Goal: Task Accomplishment & Management: Use online tool/utility

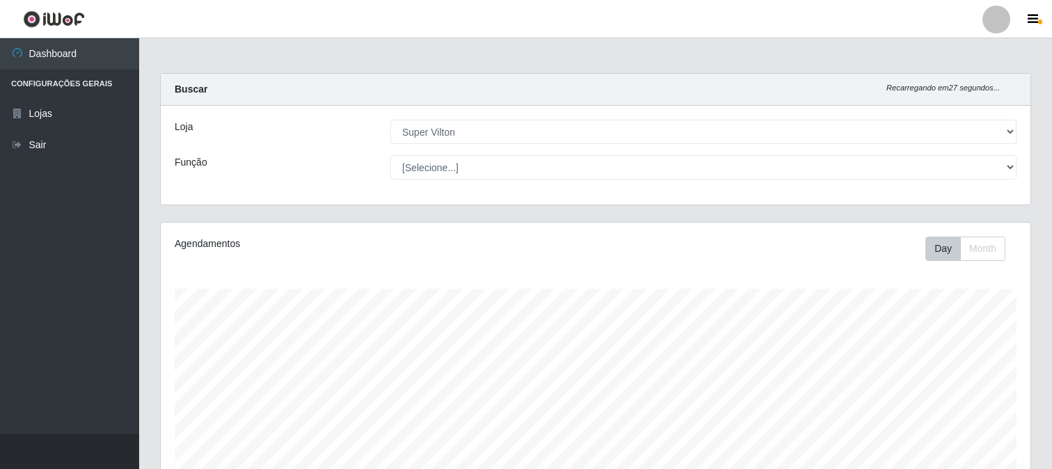
select select "379"
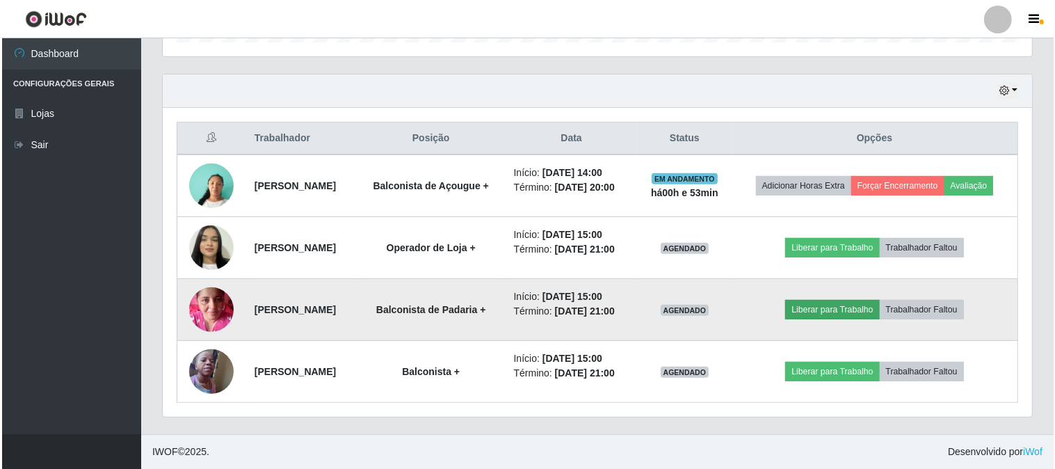
scroll to position [288, 870]
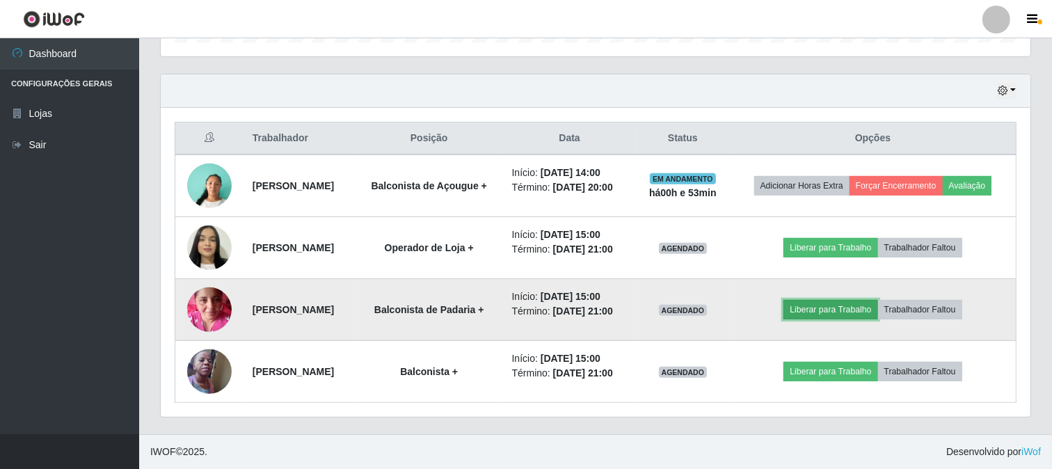
click at [865, 300] on button "Liberar para Trabalho" at bounding box center [830, 309] width 94 height 19
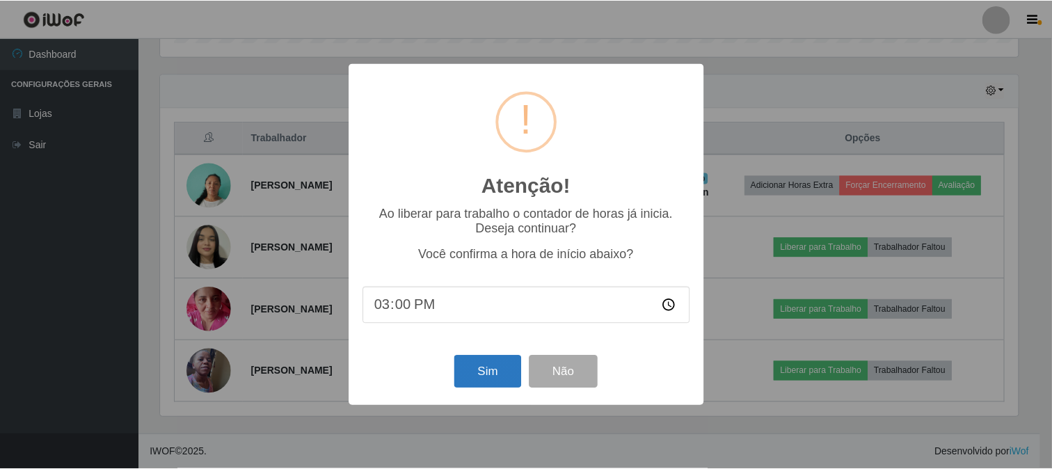
scroll to position [288, 861]
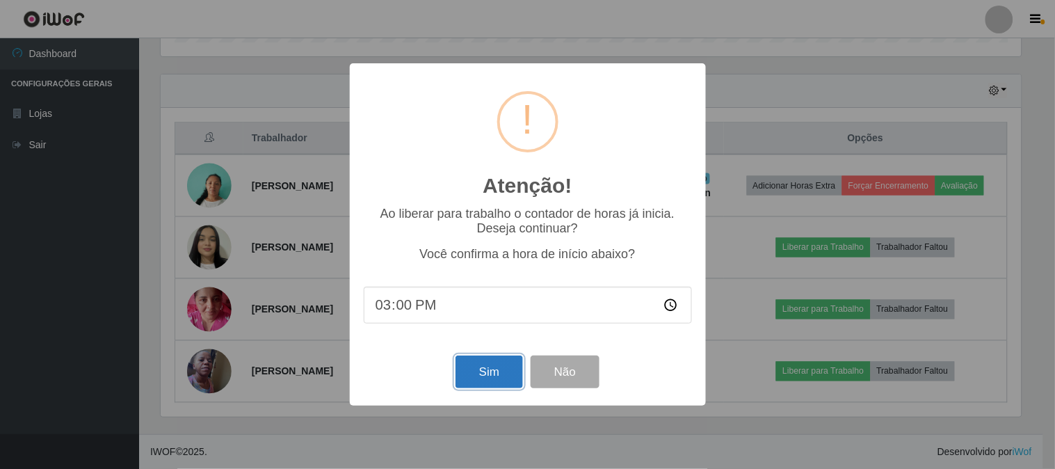
click at [502, 374] on button "Sim" at bounding box center [489, 372] width 67 height 33
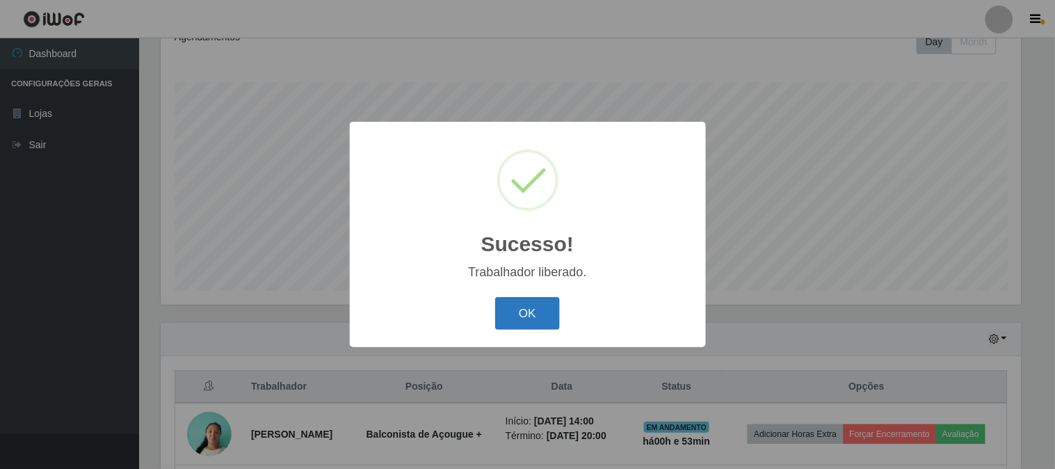
click at [534, 308] on button "OK" at bounding box center [527, 313] width 65 height 33
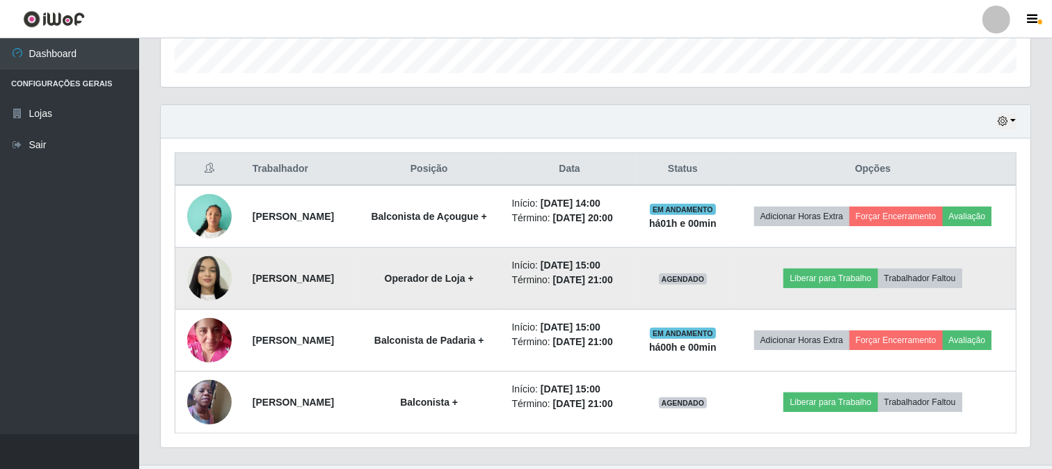
scroll to position [497, 0]
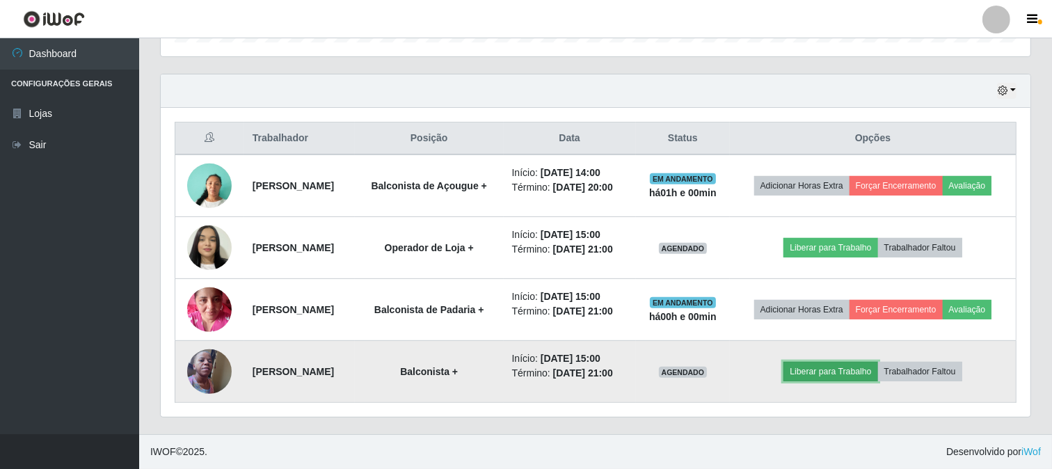
click at [870, 362] on button "Liberar para Trabalho" at bounding box center [830, 371] width 94 height 19
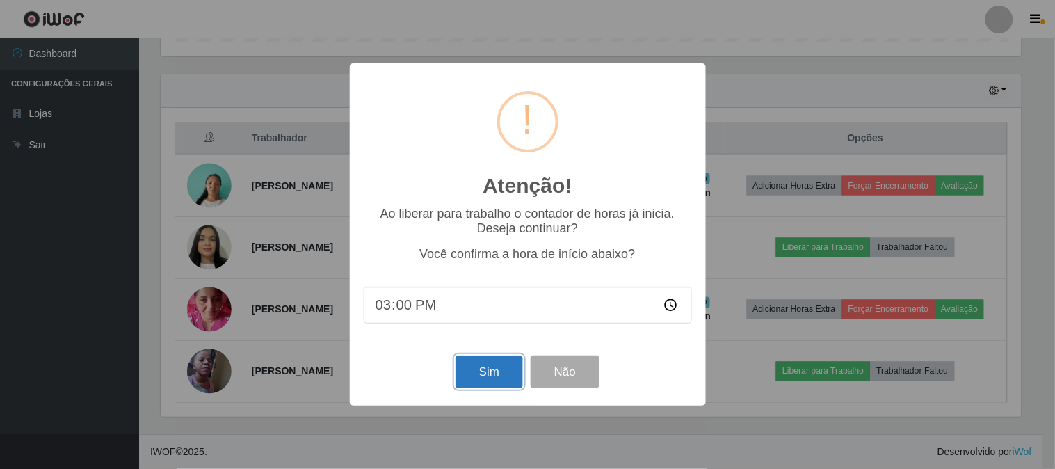
click at [484, 365] on button "Sim" at bounding box center [489, 372] width 67 height 33
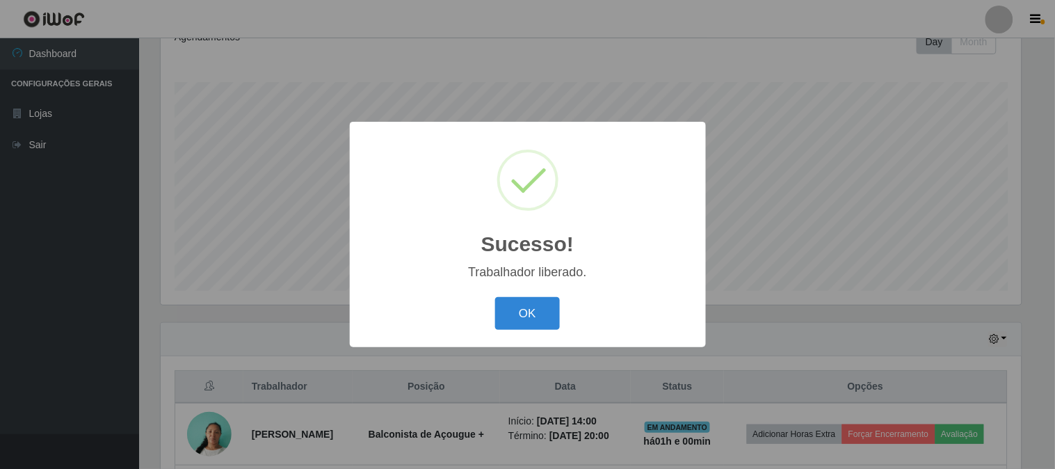
click at [531, 296] on div "OK Cancel" at bounding box center [528, 314] width 328 height 40
click at [524, 311] on button "OK" at bounding box center [527, 313] width 65 height 33
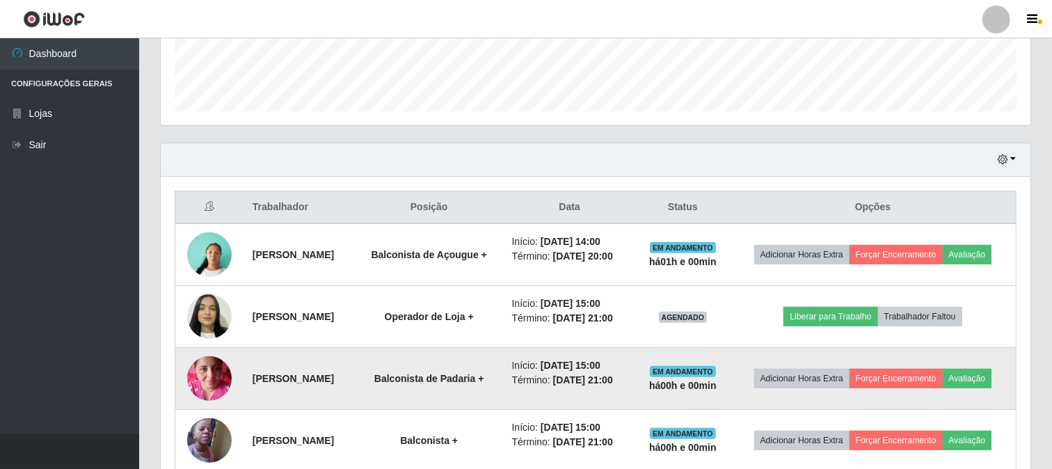
scroll to position [439, 0]
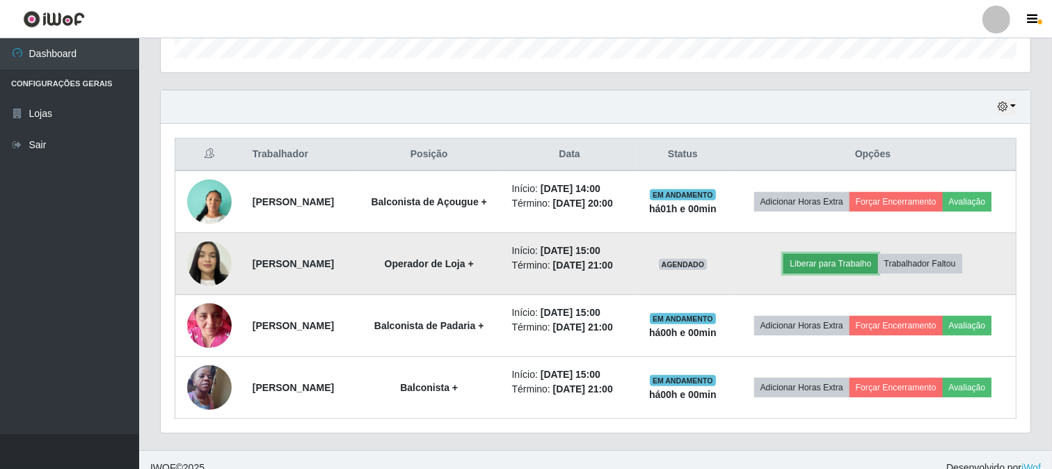
click at [861, 273] on button "Liberar para Trabalho" at bounding box center [830, 263] width 94 height 19
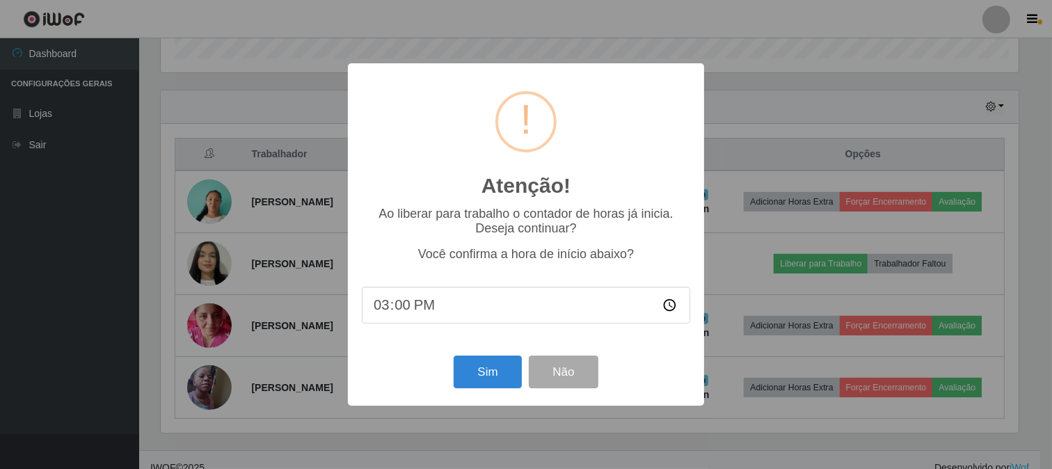
scroll to position [288, 861]
click at [497, 384] on button "Sim" at bounding box center [489, 372] width 67 height 33
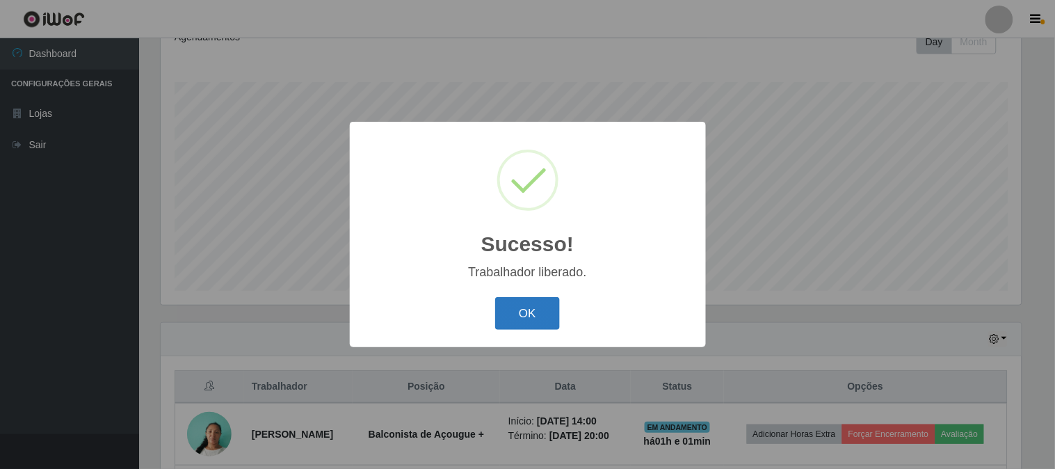
click at [527, 316] on button "OK" at bounding box center [527, 313] width 65 height 33
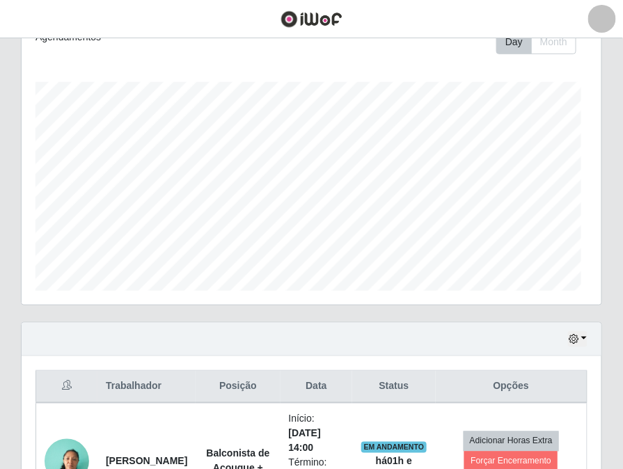
scroll to position [288, 580]
